Goal: Task Accomplishment & Management: Use online tool/utility

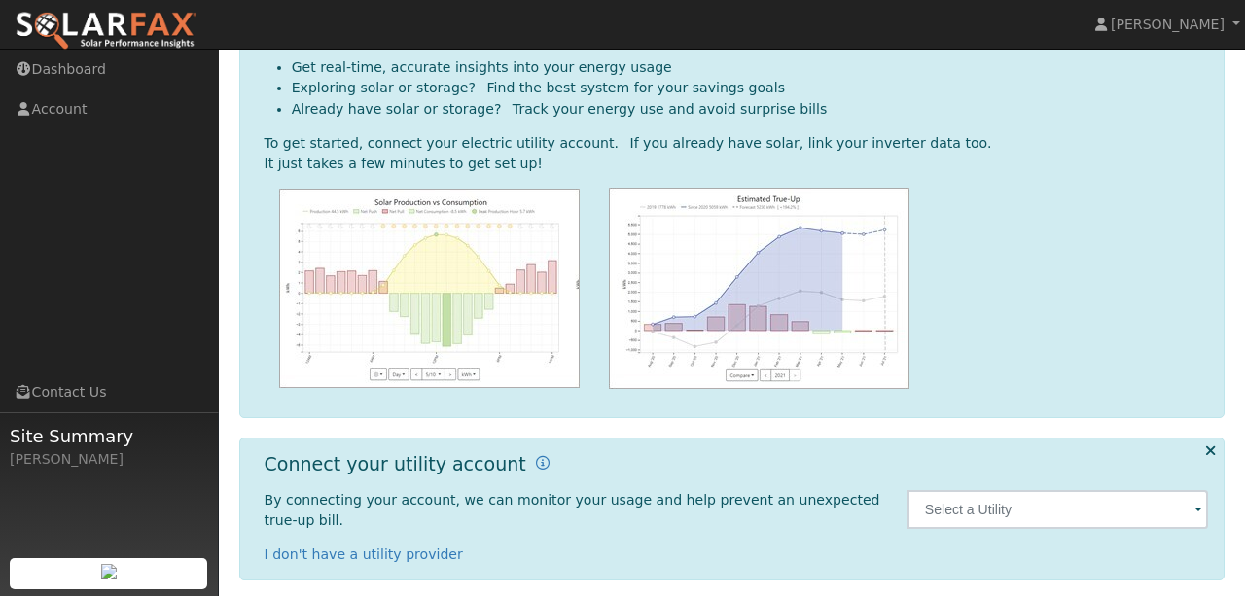
scroll to position [282, 0]
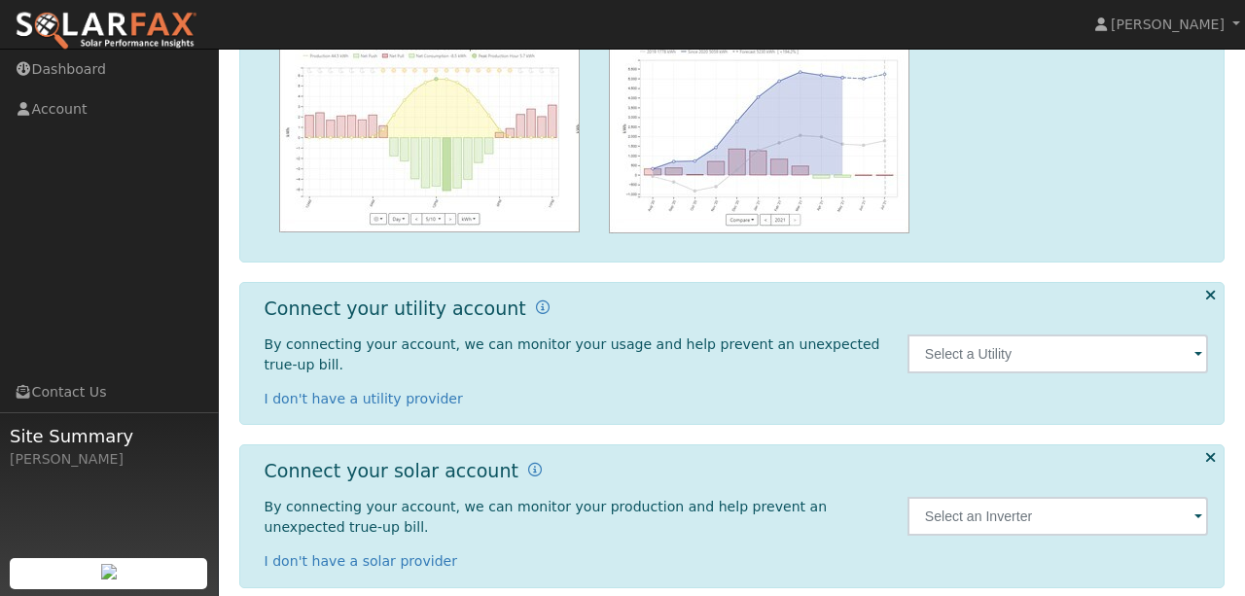
click at [1200, 356] on span at bounding box center [1198, 355] width 8 height 22
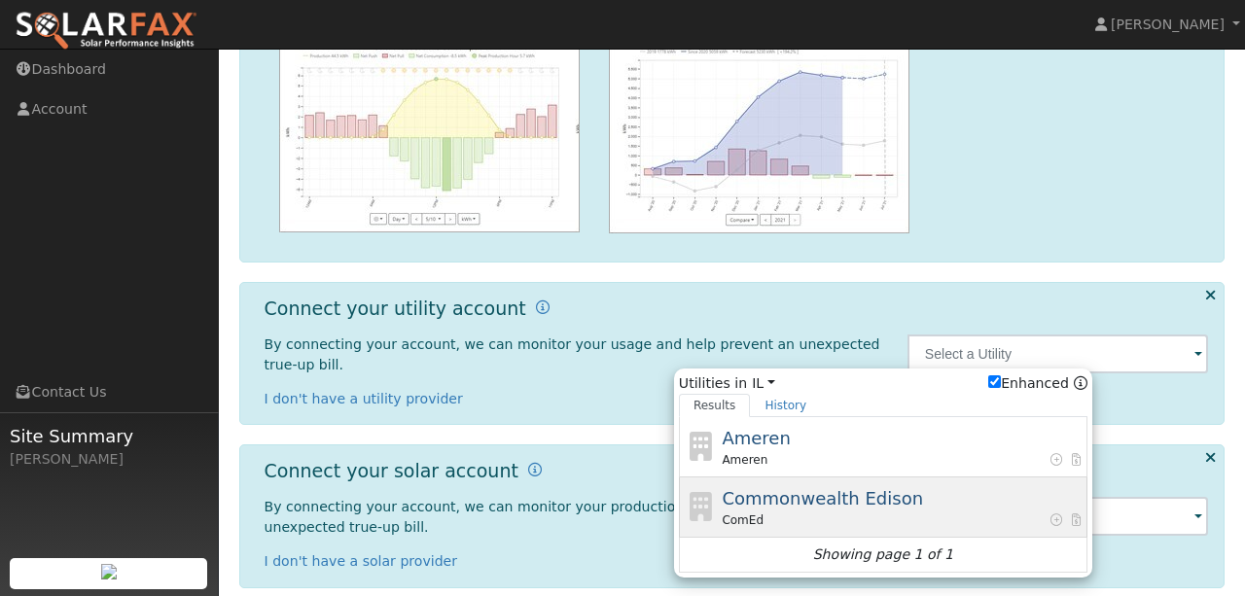
click at [804, 496] on span "Commonwealth Edison" at bounding box center [822, 498] width 201 height 20
type input "ComEd"
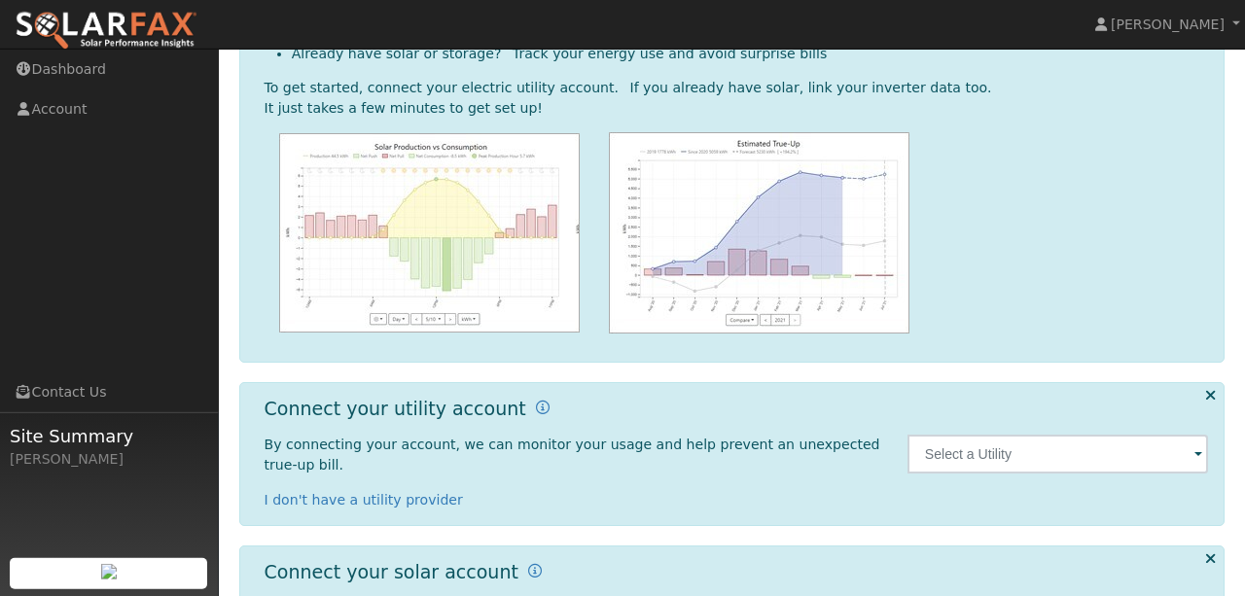
scroll to position [344, 0]
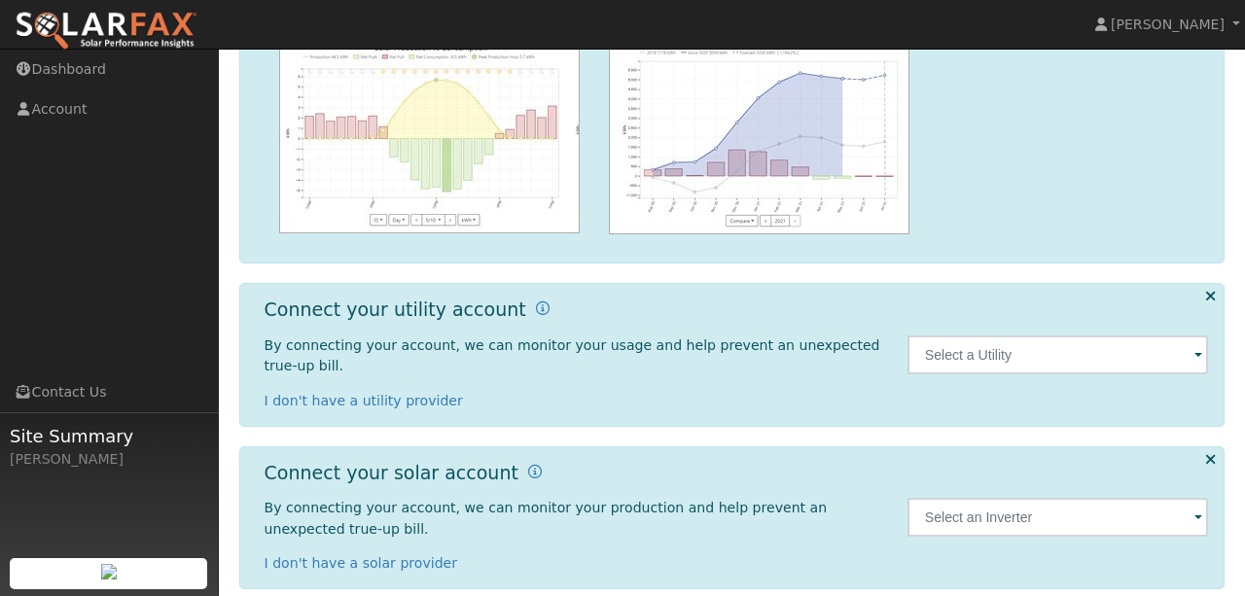
click at [1201, 345] on span at bounding box center [1198, 356] width 8 height 22
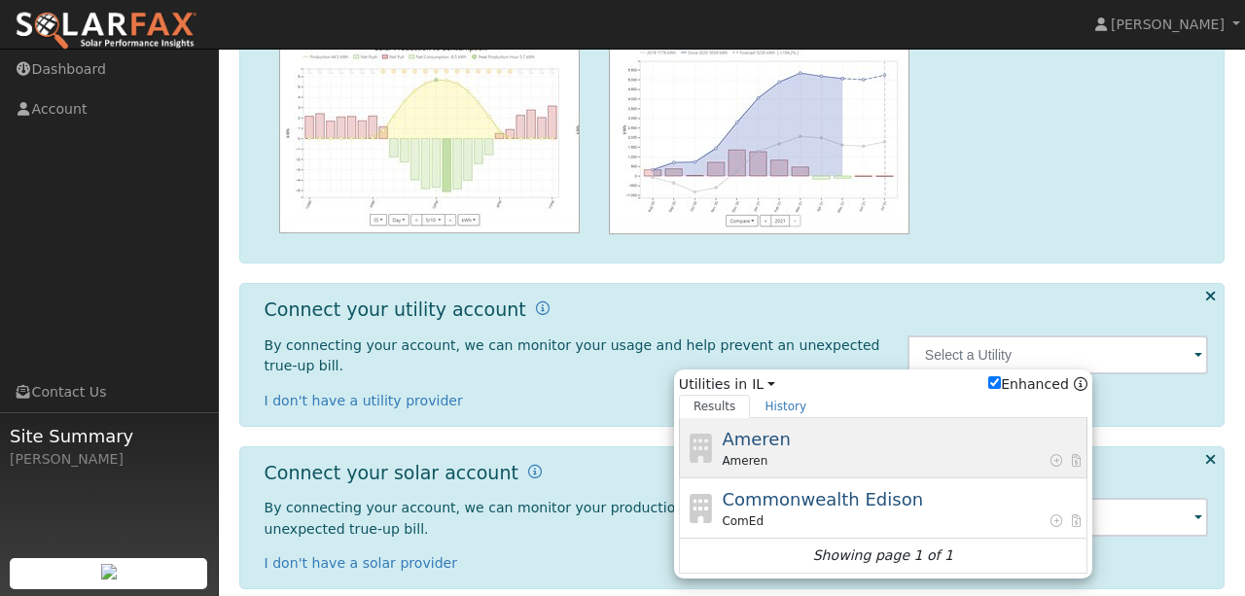
click at [849, 452] on div "Ameren" at bounding box center [902, 461] width 361 height 18
type input "Ameren"
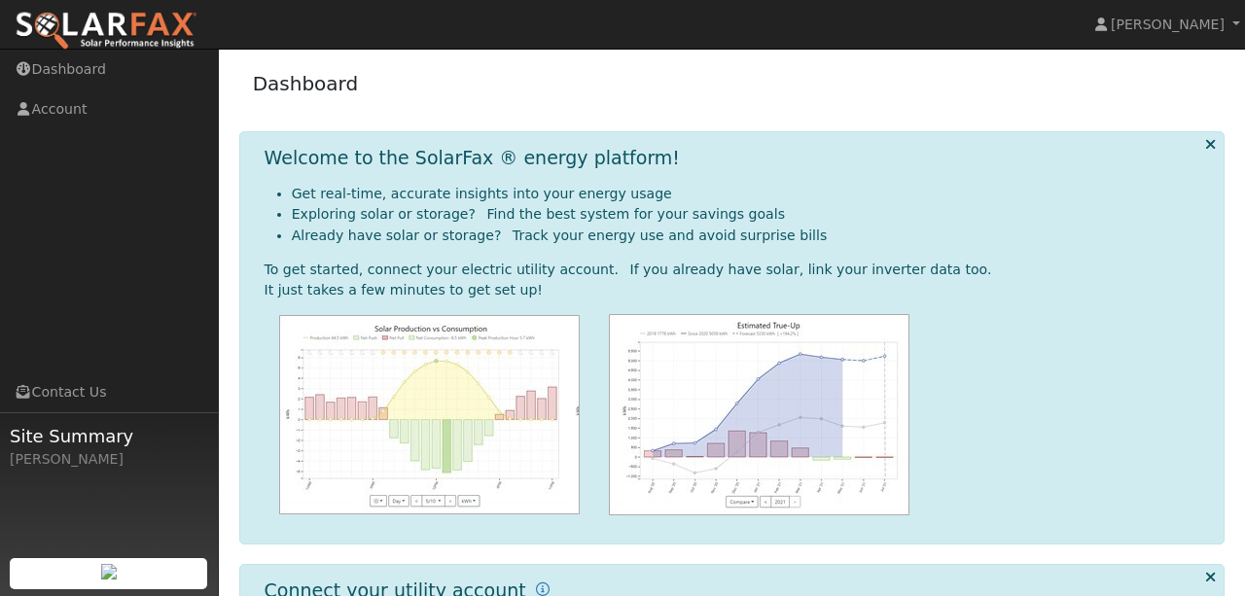
scroll to position [282, 0]
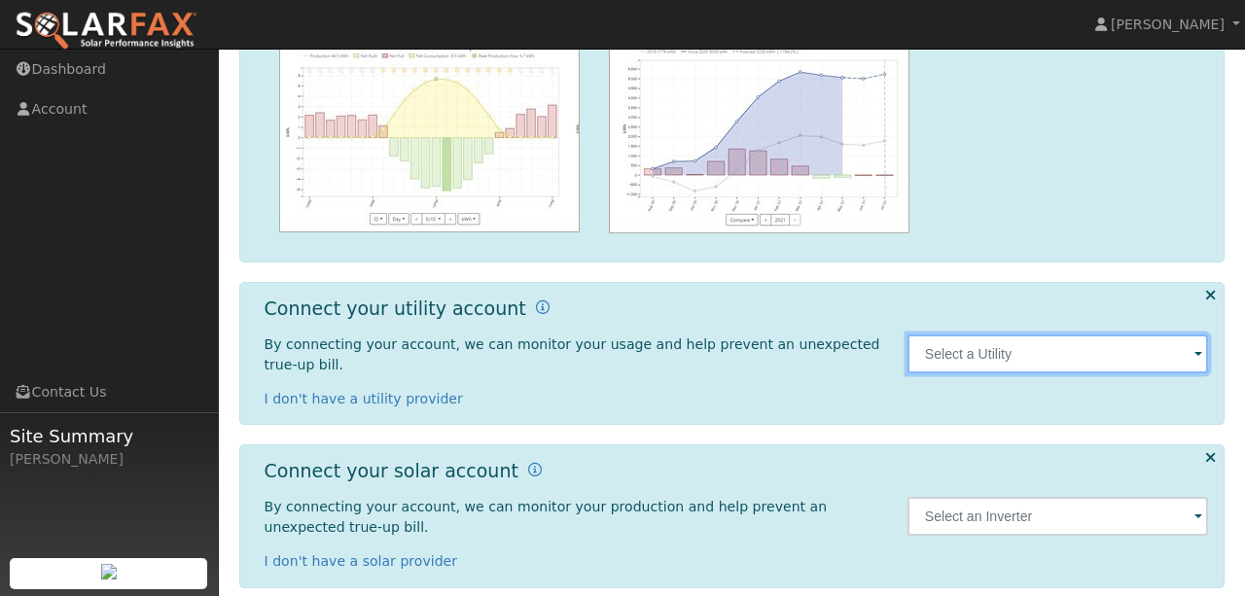
click at [1190, 353] on input "text" at bounding box center [1058, 354] width 302 height 39
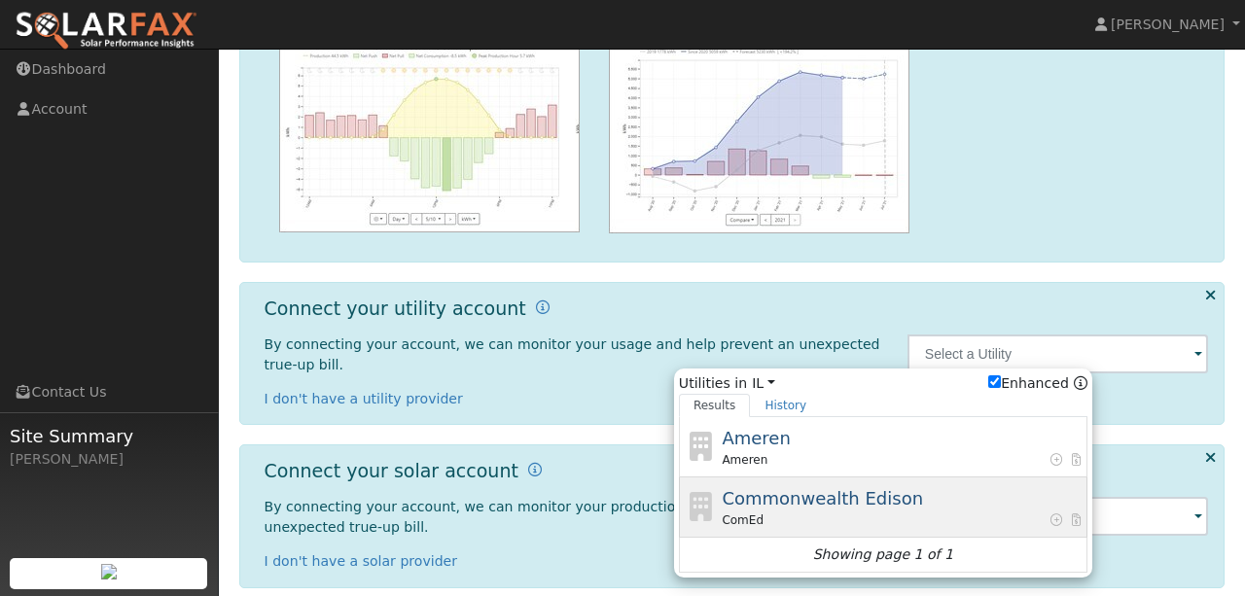
click at [882, 512] on div "ComEd" at bounding box center [902, 521] width 361 height 18
type input "ComEd"
